Goal: Task Accomplishment & Management: Manage account settings

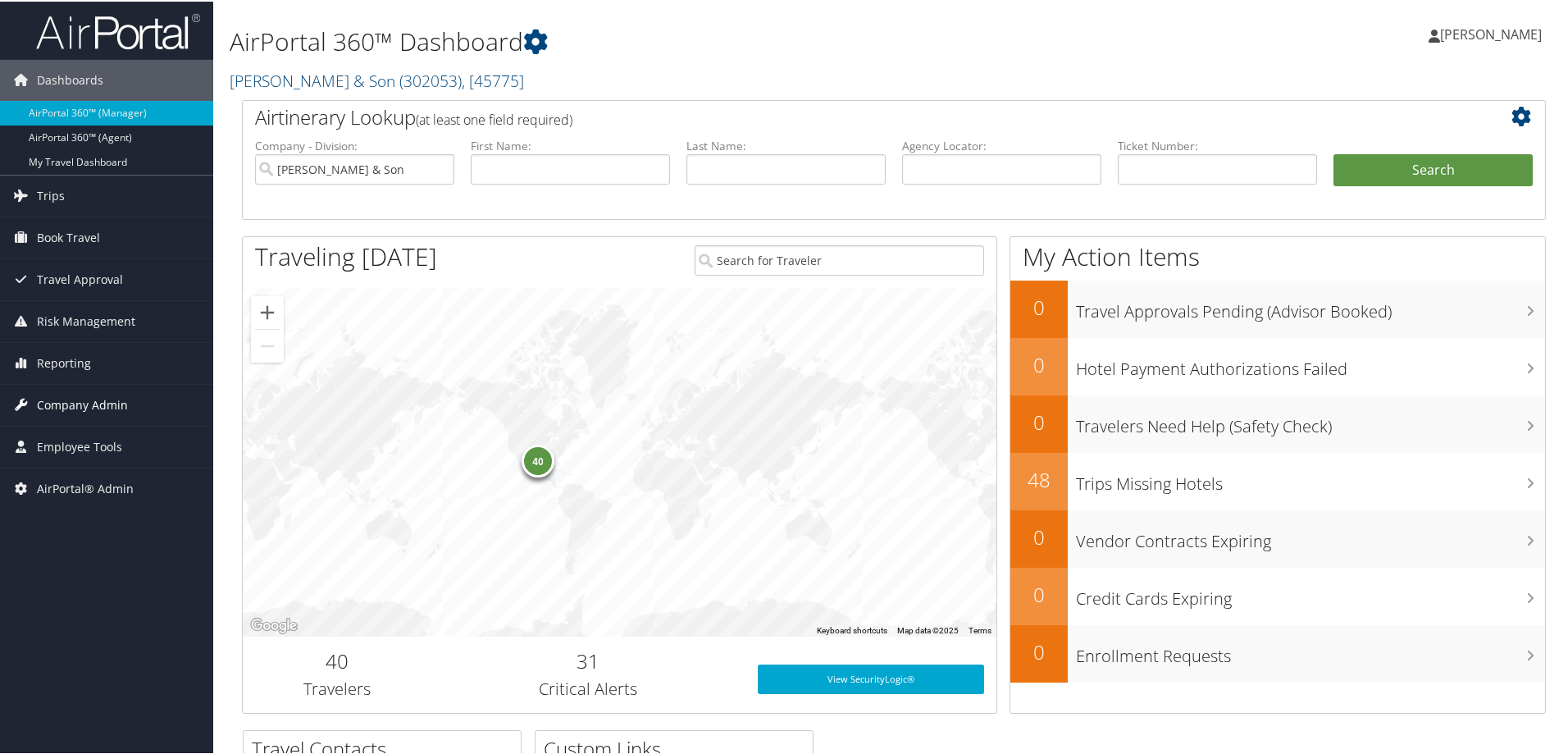
click at [92, 411] on span "Company Admin" at bounding box center [82, 403] width 91 height 41
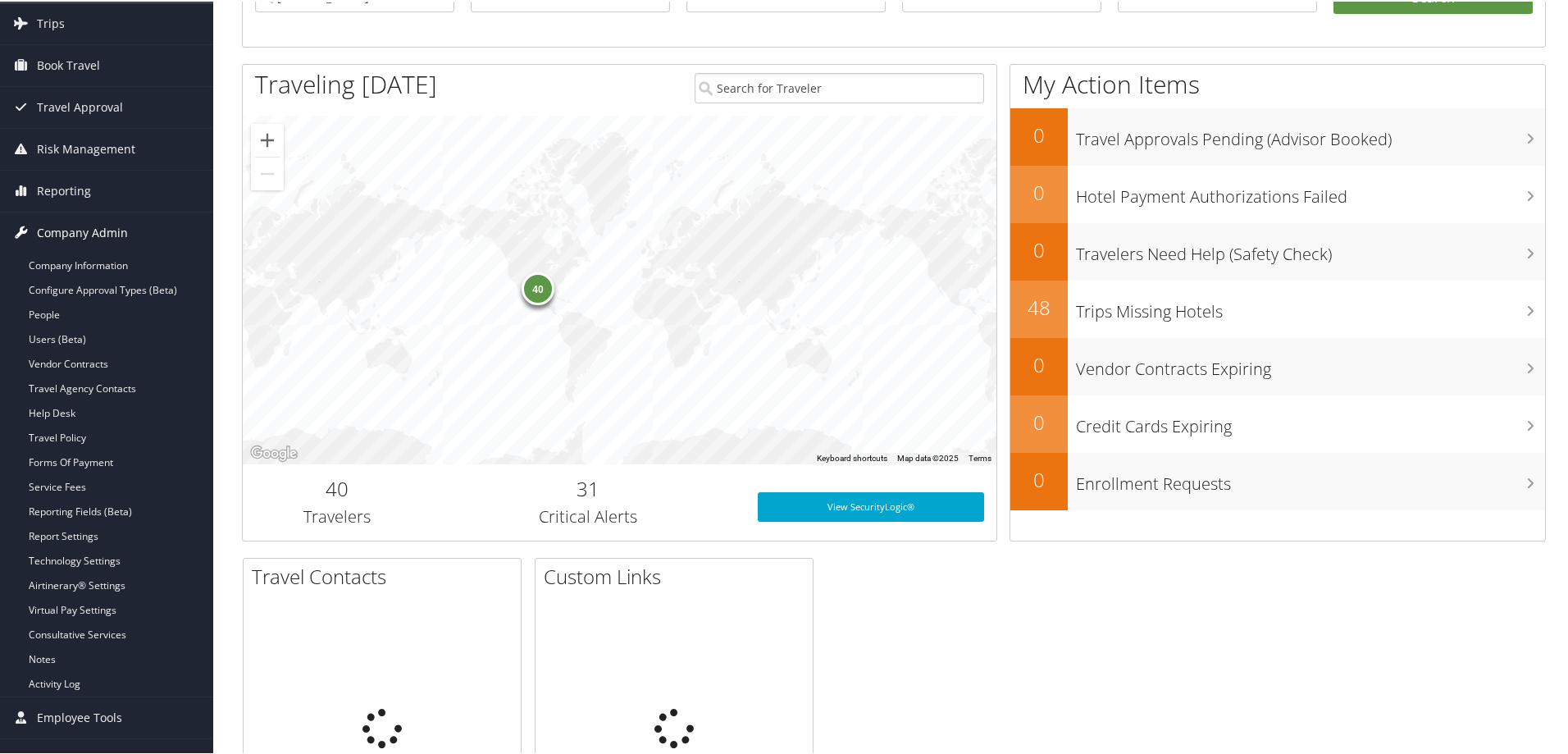
scroll to position [219, 0]
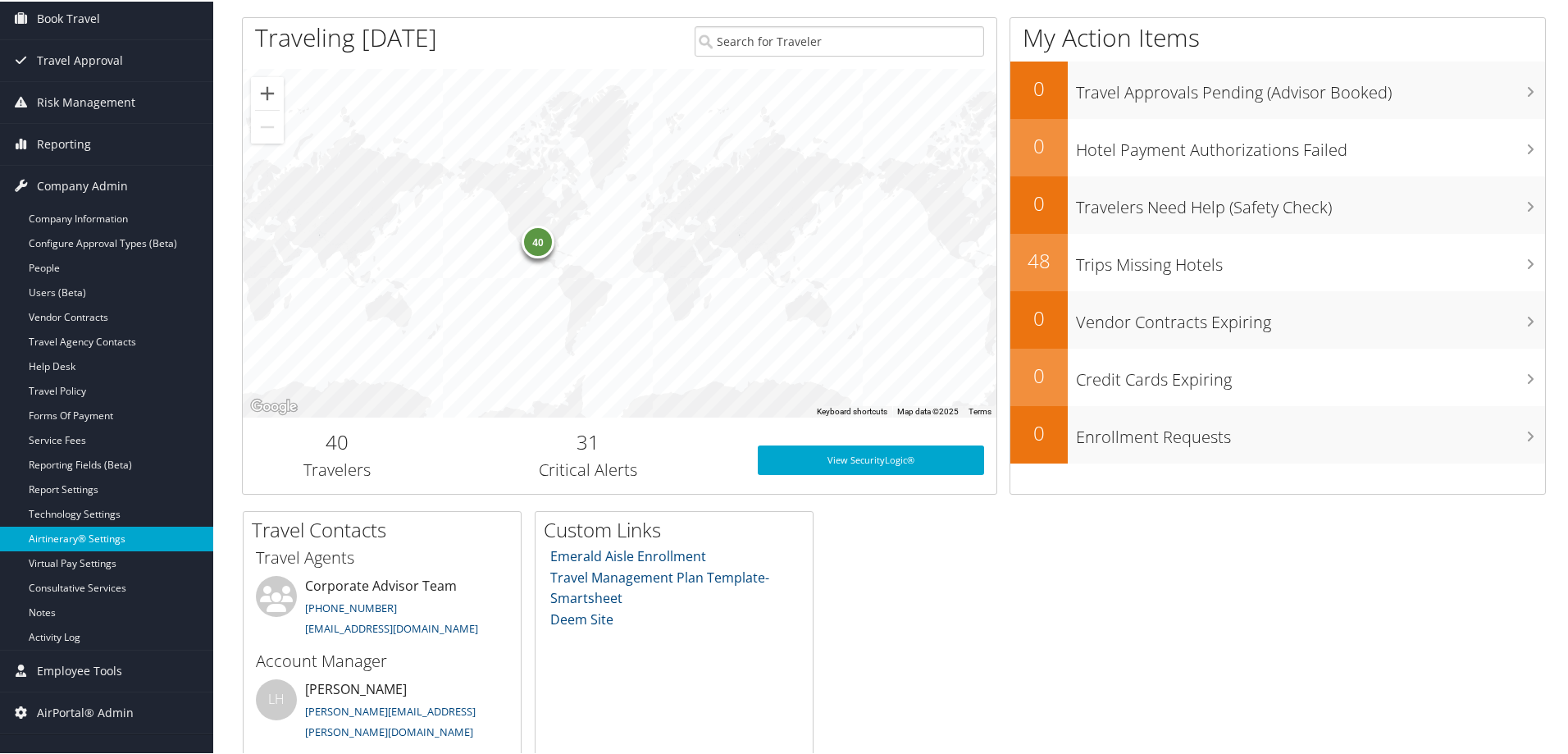
click at [71, 540] on link "Airtinerary® Settings" at bounding box center [107, 537] width 214 height 25
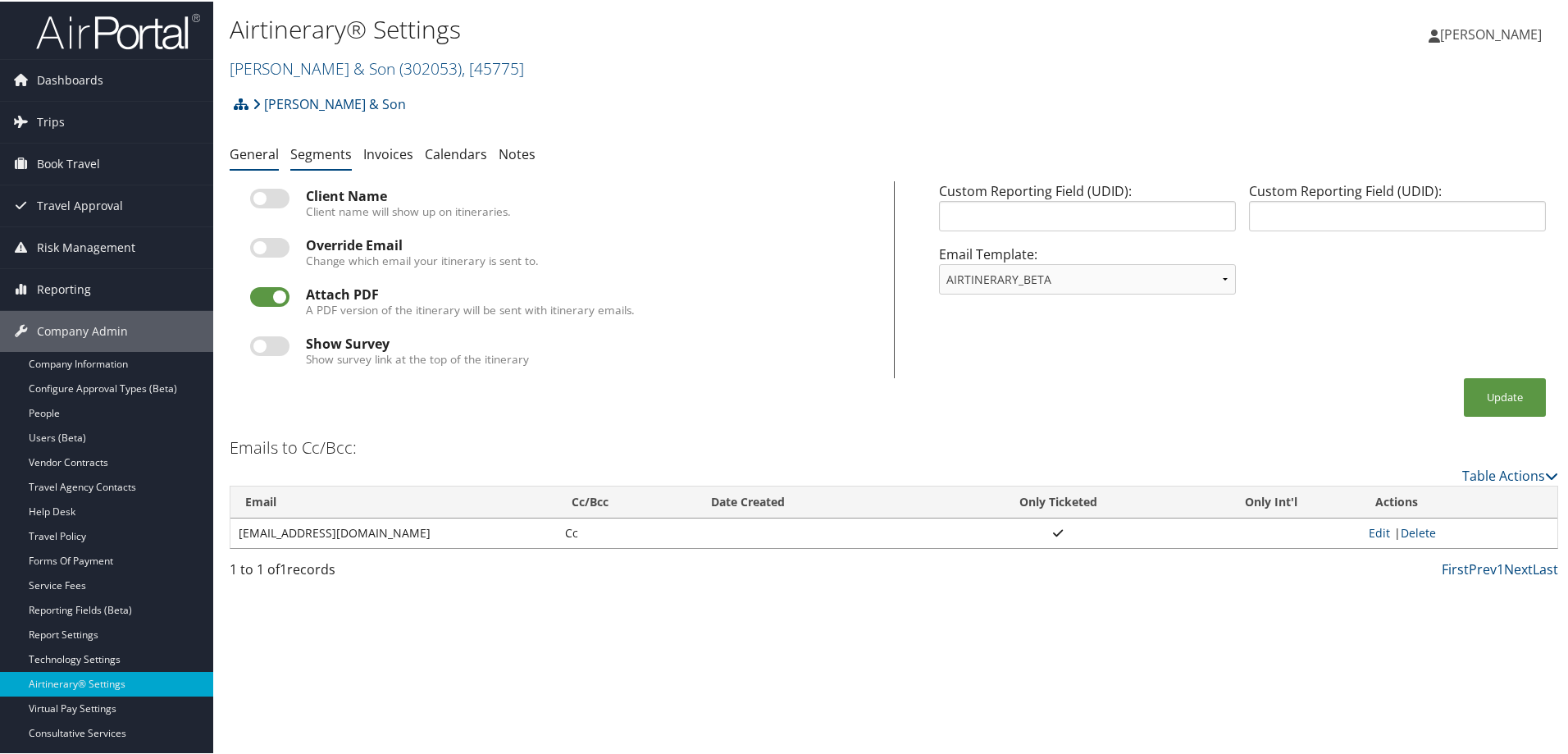
click at [327, 154] on link "Segments" at bounding box center [321, 153] width 62 height 18
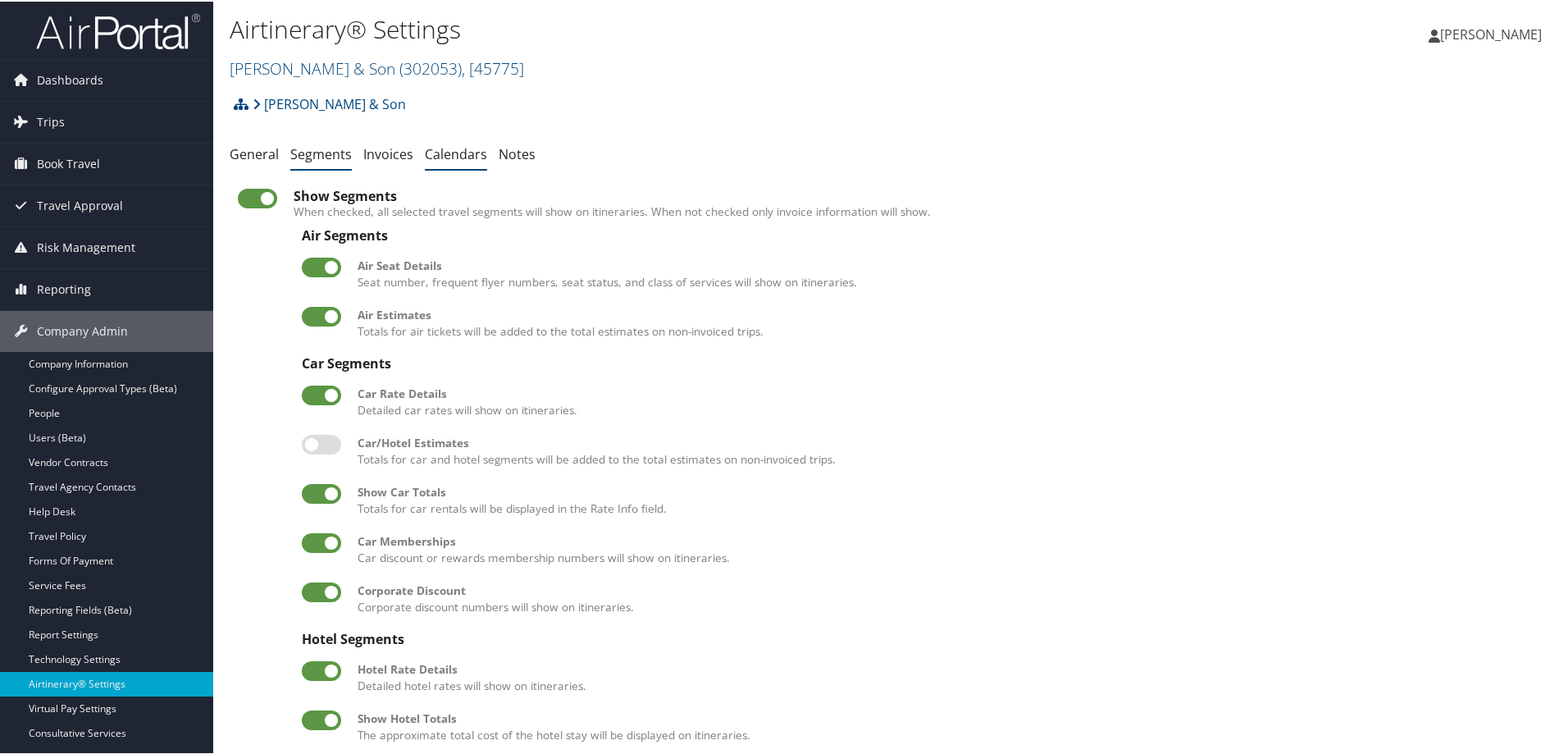
click at [435, 153] on link "Calendars" at bounding box center [456, 153] width 62 height 18
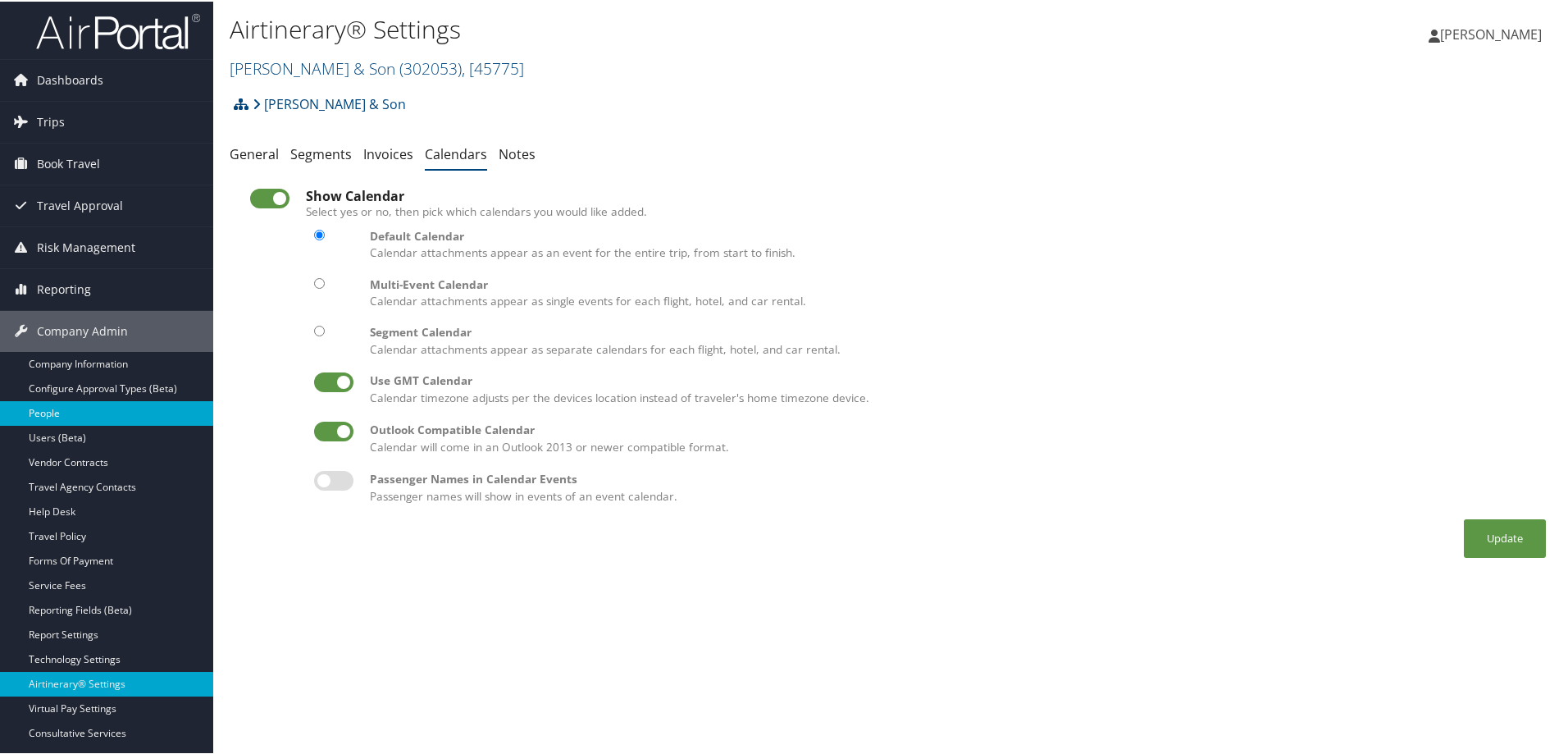
click at [80, 413] on link "People" at bounding box center [107, 411] width 214 height 25
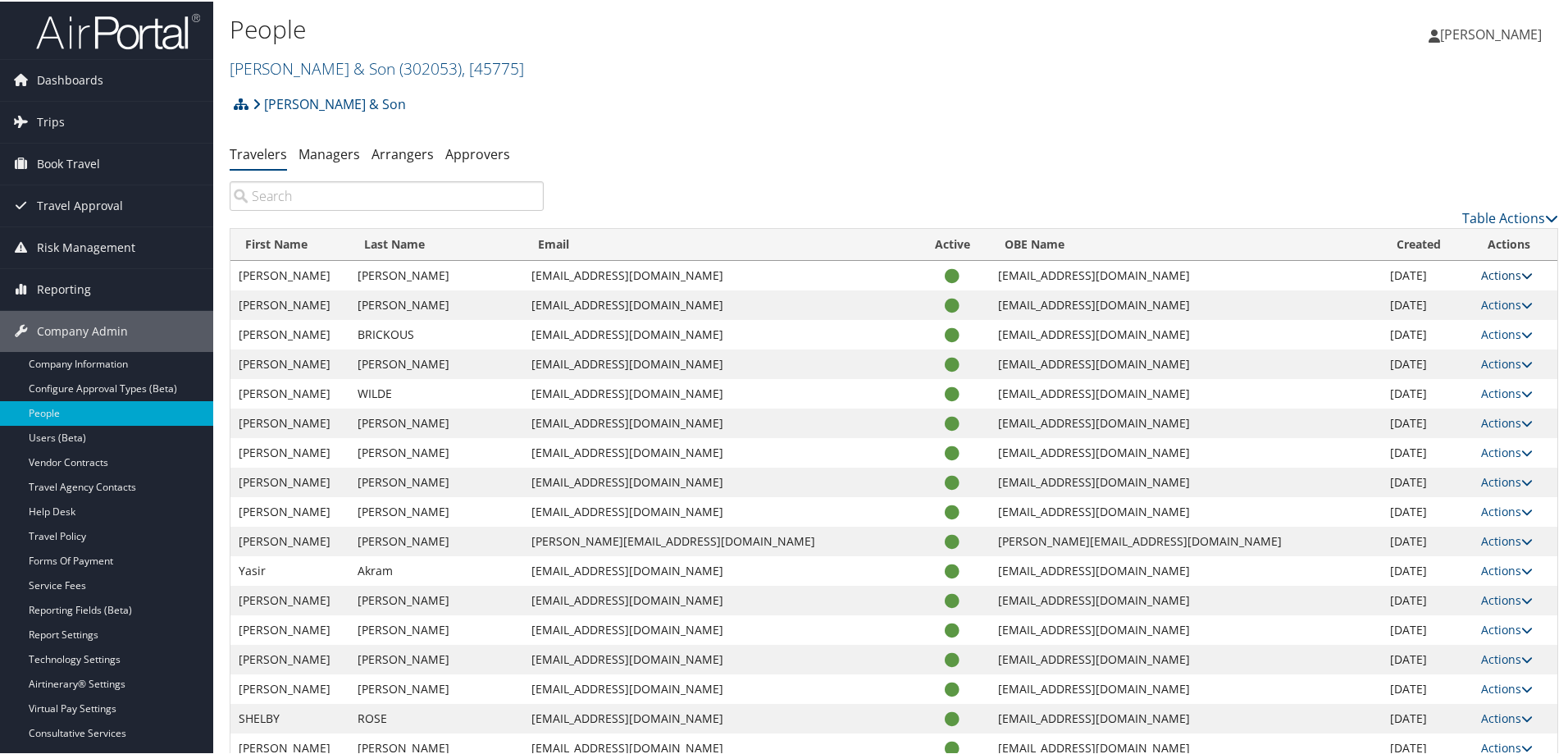
click at [1482, 277] on link "Actions" at bounding box center [1507, 274] width 52 height 16
click at [1394, 297] on link "User Settings" at bounding box center [1419, 298] width 167 height 28
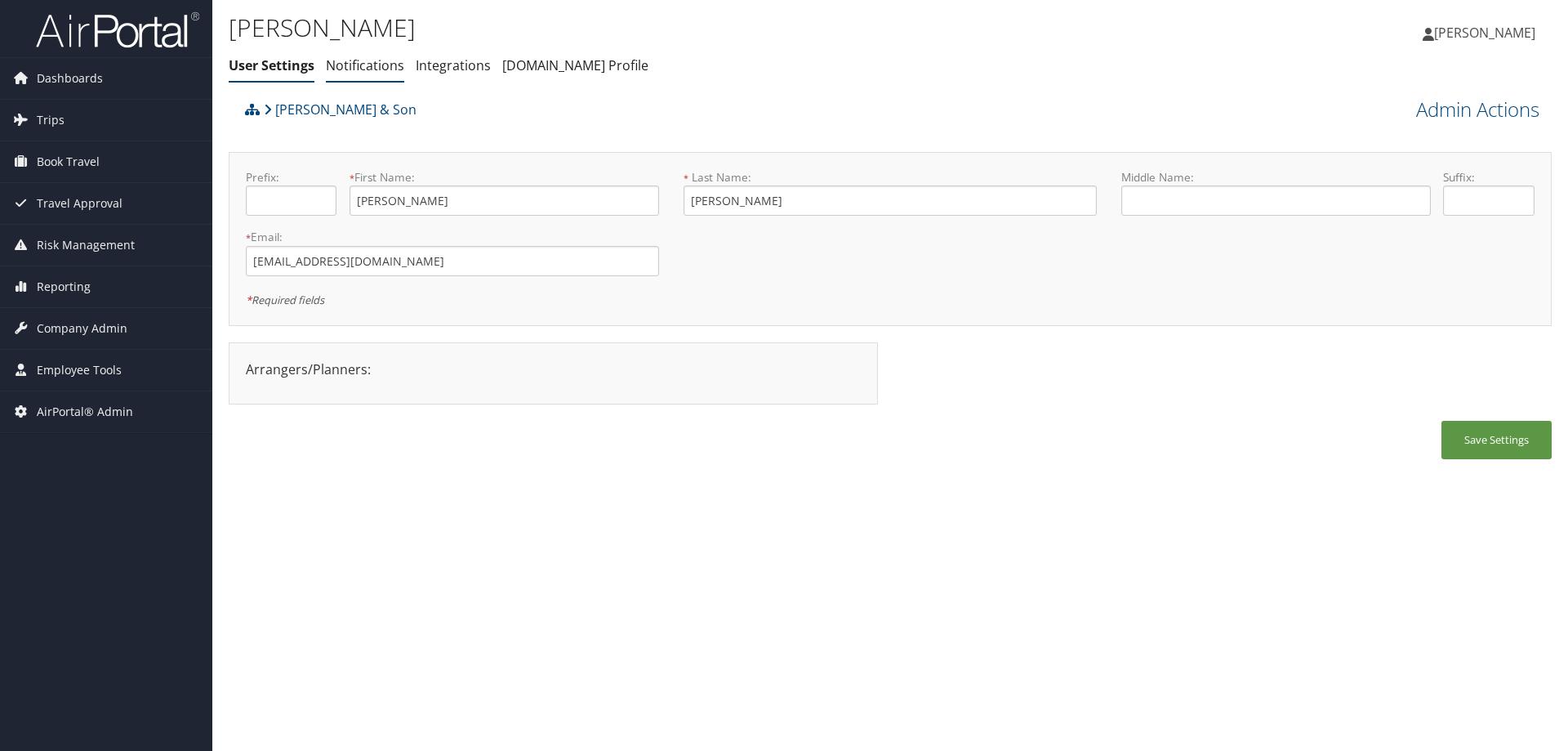
click at [381, 68] on link "Notifications" at bounding box center [365, 65] width 79 height 18
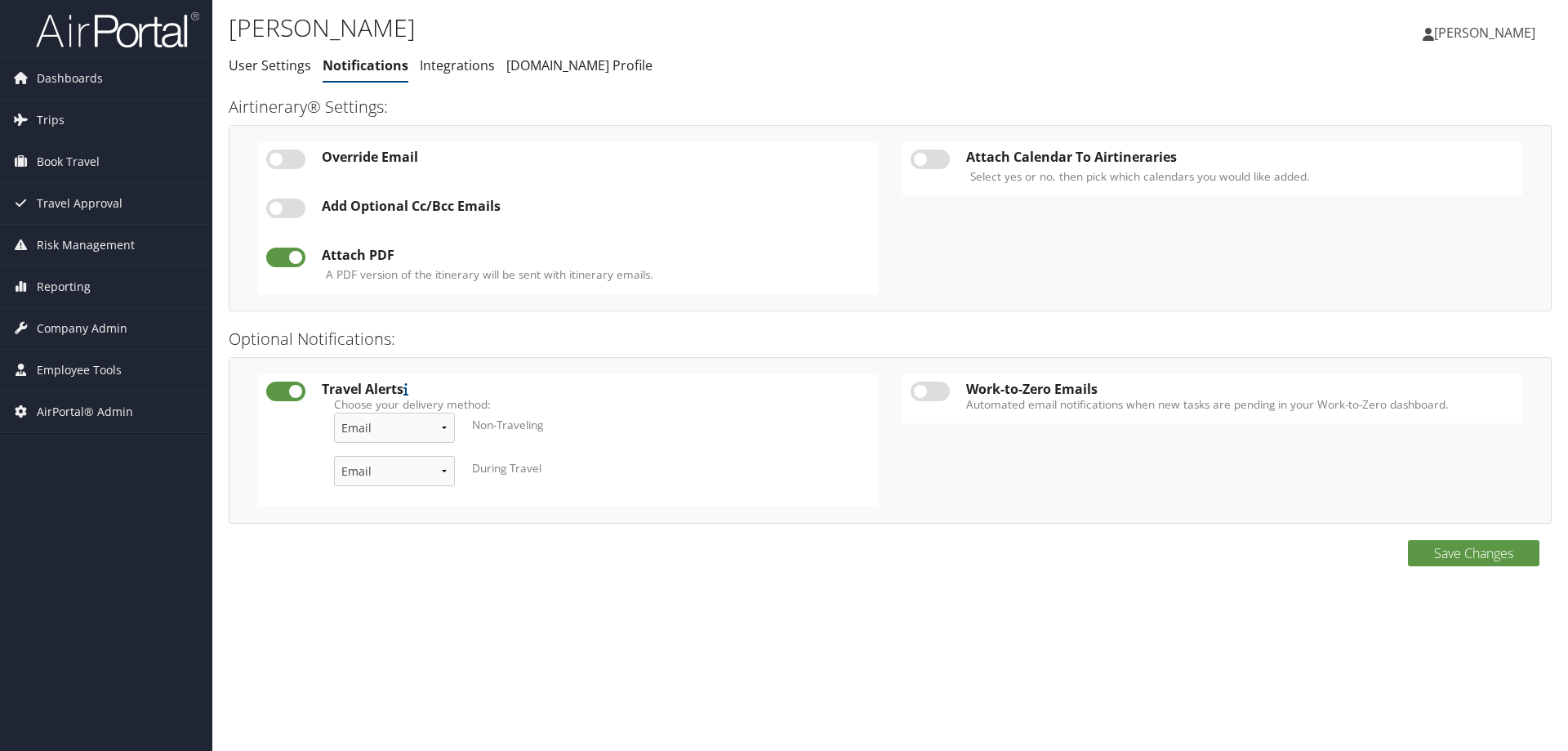
click at [939, 160] on label at bounding box center [930, 160] width 39 height 20
click at [929, 160] on input "checkbox" at bounding box center [923, 162] width 11 height 11
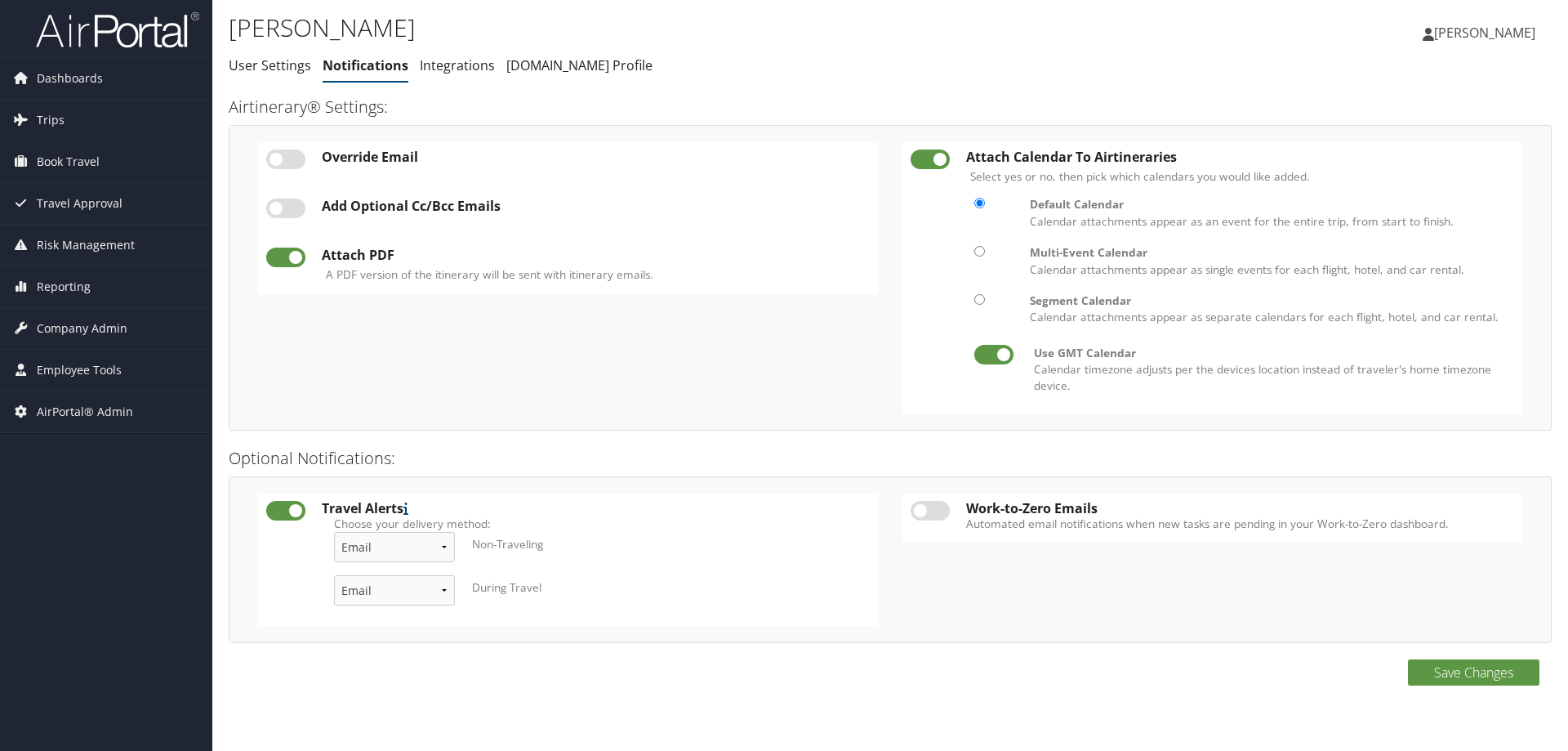
click at [938, 160] on label at bounding box center [930, 160] width 39 height 20
click at [929, 160] on input "checkbox" at bounding box center [923, 162] width 11 height 11
checkbox input "false"
